Goal: Find specific page/section: Find specific page/section

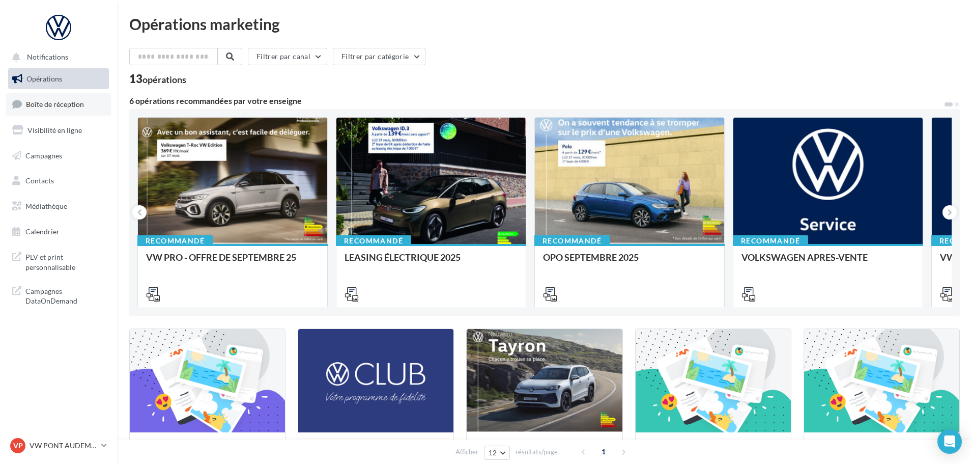
click at [62, 107] on span "Boîte de réception" at bounding box center [55, 104] width 58 height 9
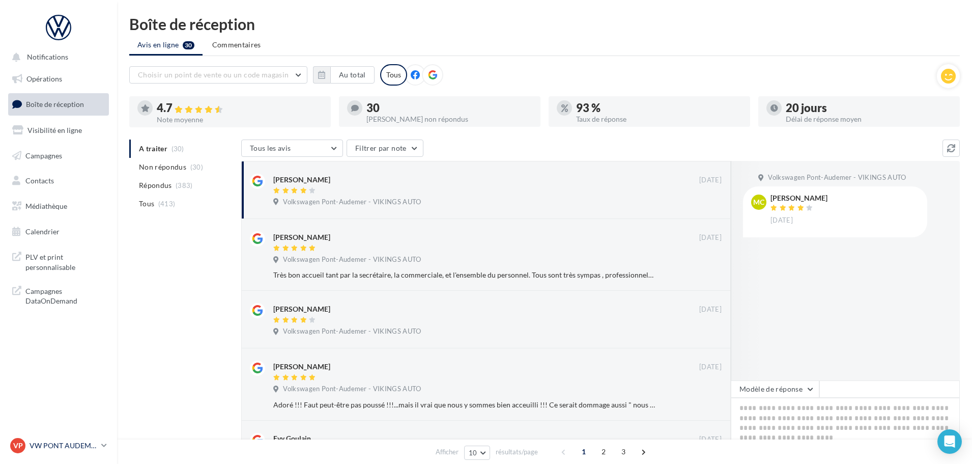
click at [82, 438] on div "VP VW PONT AUDEMER vw-pon-vau" at bounding box center [53, 445] width 87 height 15
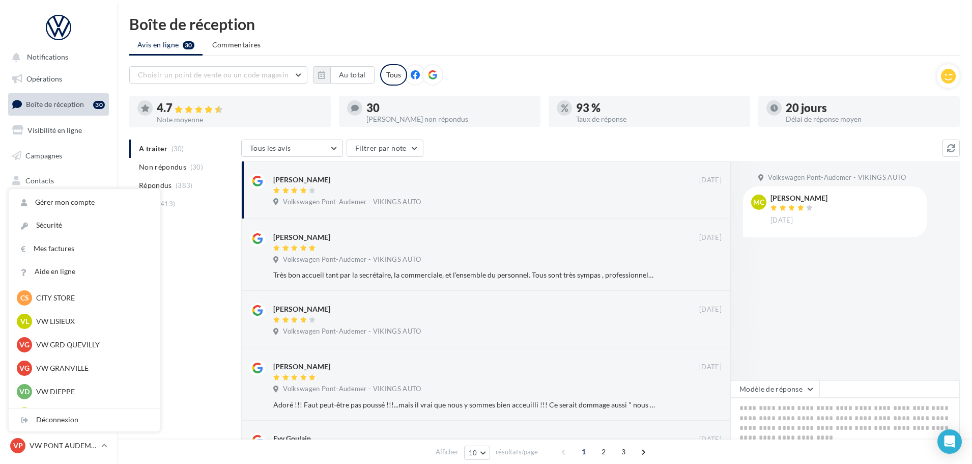
scroll to position [204, 0]
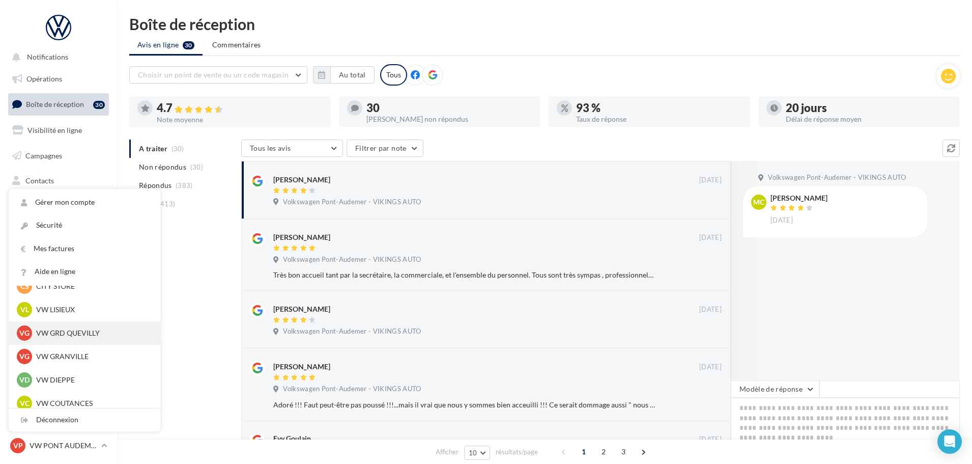
click at [60, 337] on p "VW GRD QUEVILLY" at bounding box center [92, 333] width 112 height 10
